Goal: Check status: Check status

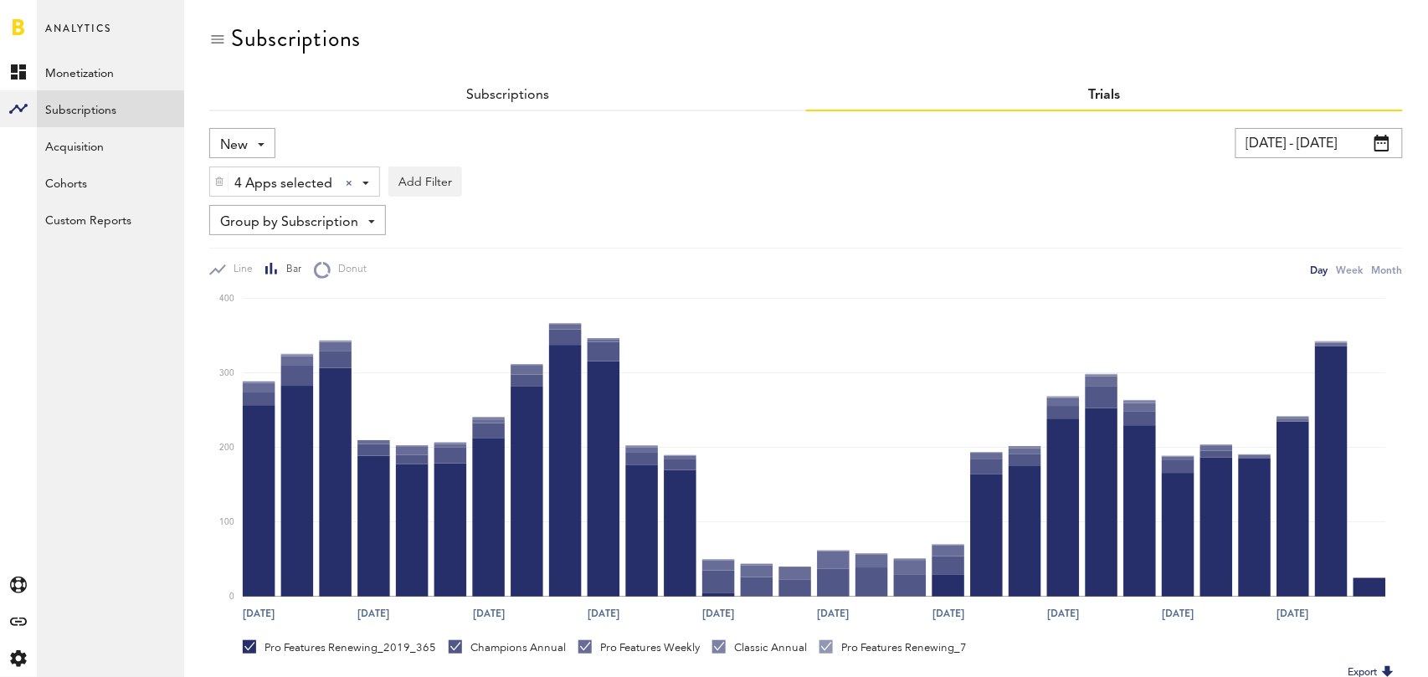
click at [1312, 155] on input "[DATE] - [DATE]" at bounding box center [1318, 143] width 167 height 30
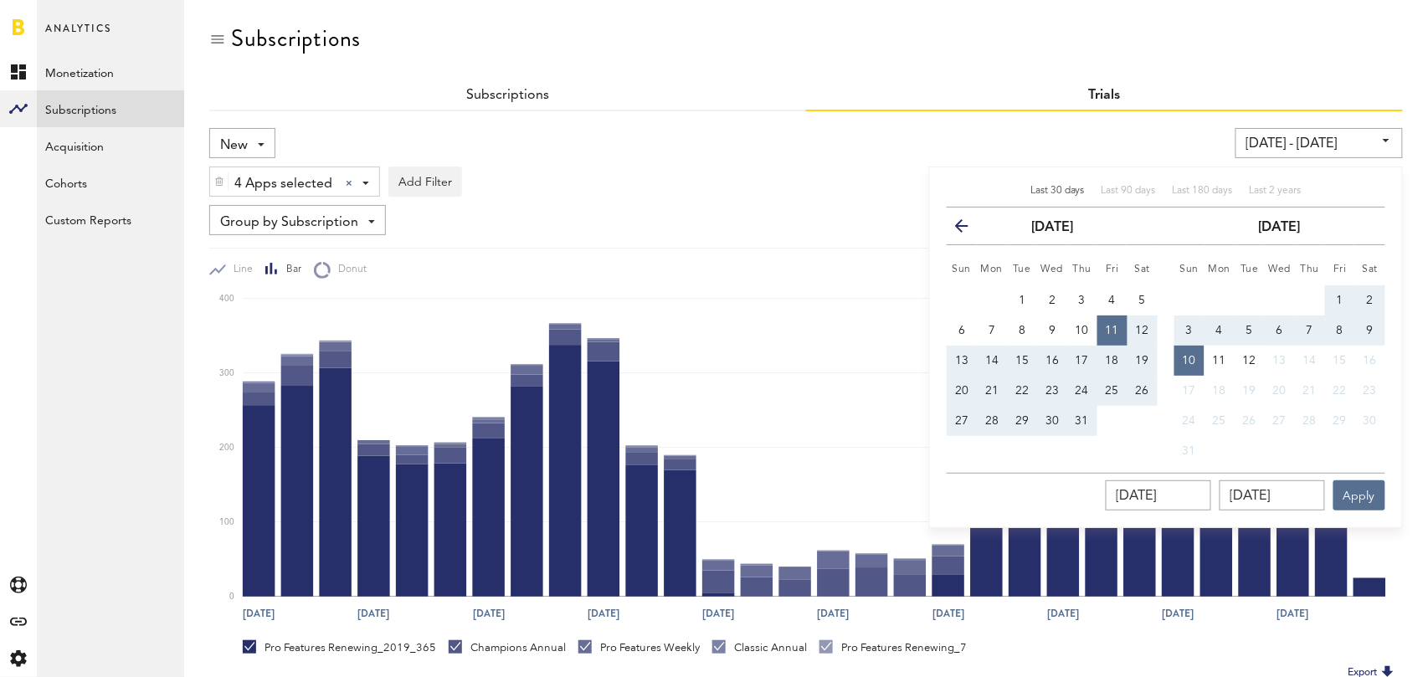
click at [1061, 189] on span "Last 30 days" at bounding box center [1057, 191] width 54 height 10
type input "[DATE] - [DATE]"
type input "[DATE]"
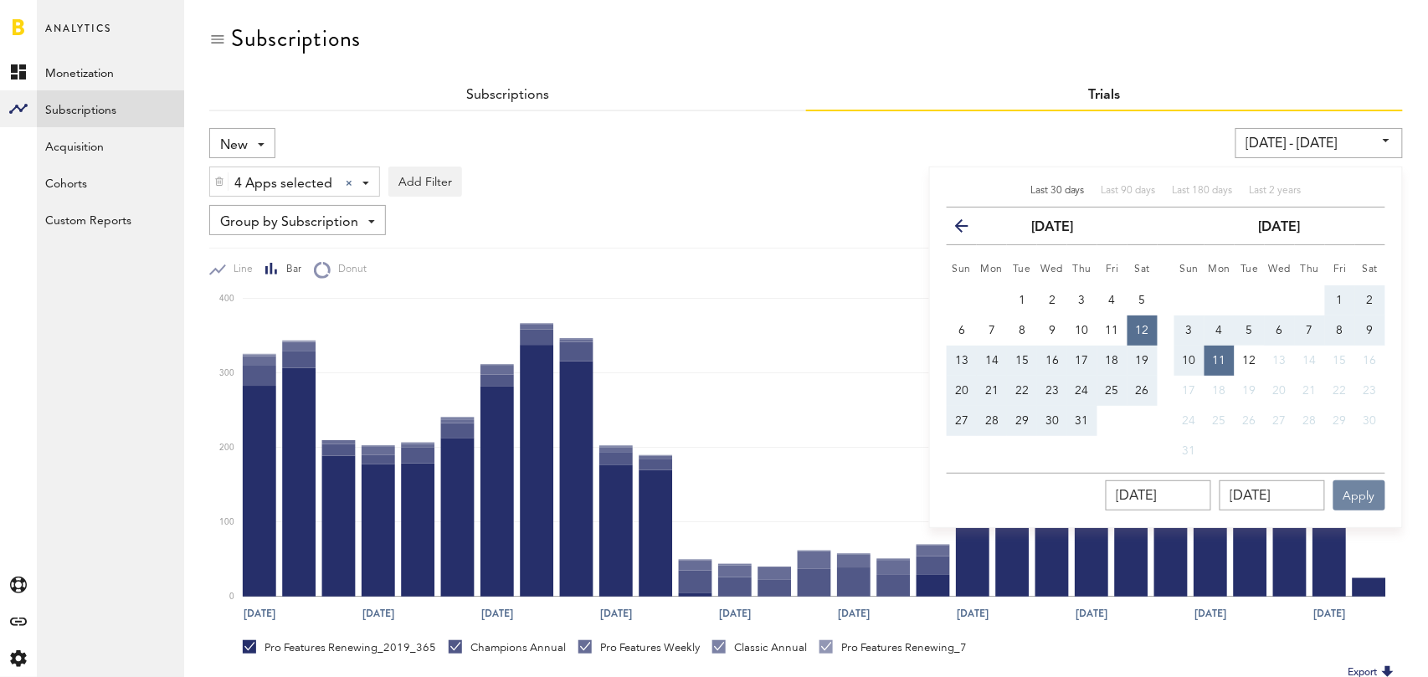
click at [1369, 495] on button "Apply" at bounding box center [1359, 495] width 52 height 30
